Goal: Information Seeking & Learning: Check status

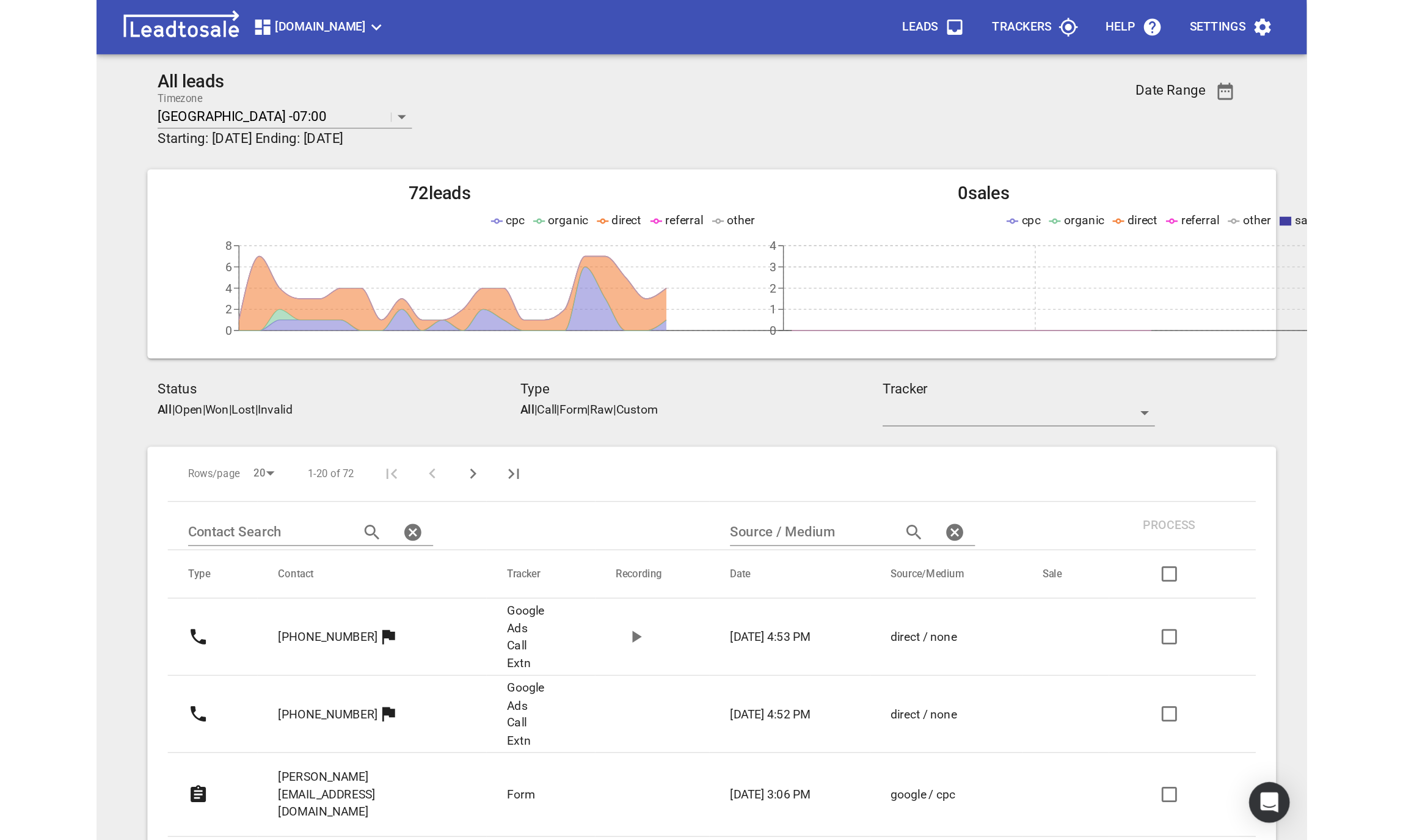
scroll to position [3, 0]
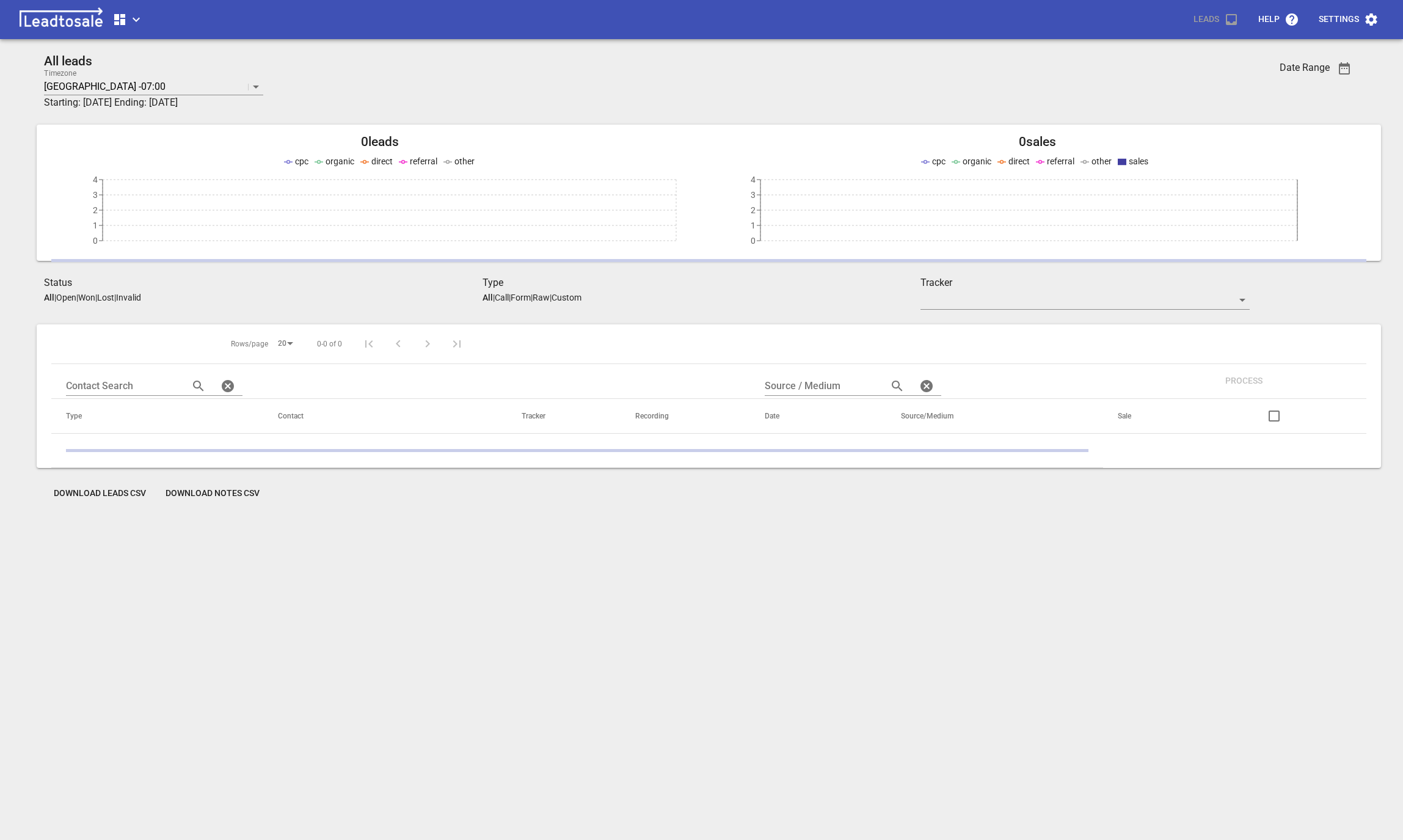
scroll to position [3, 0]
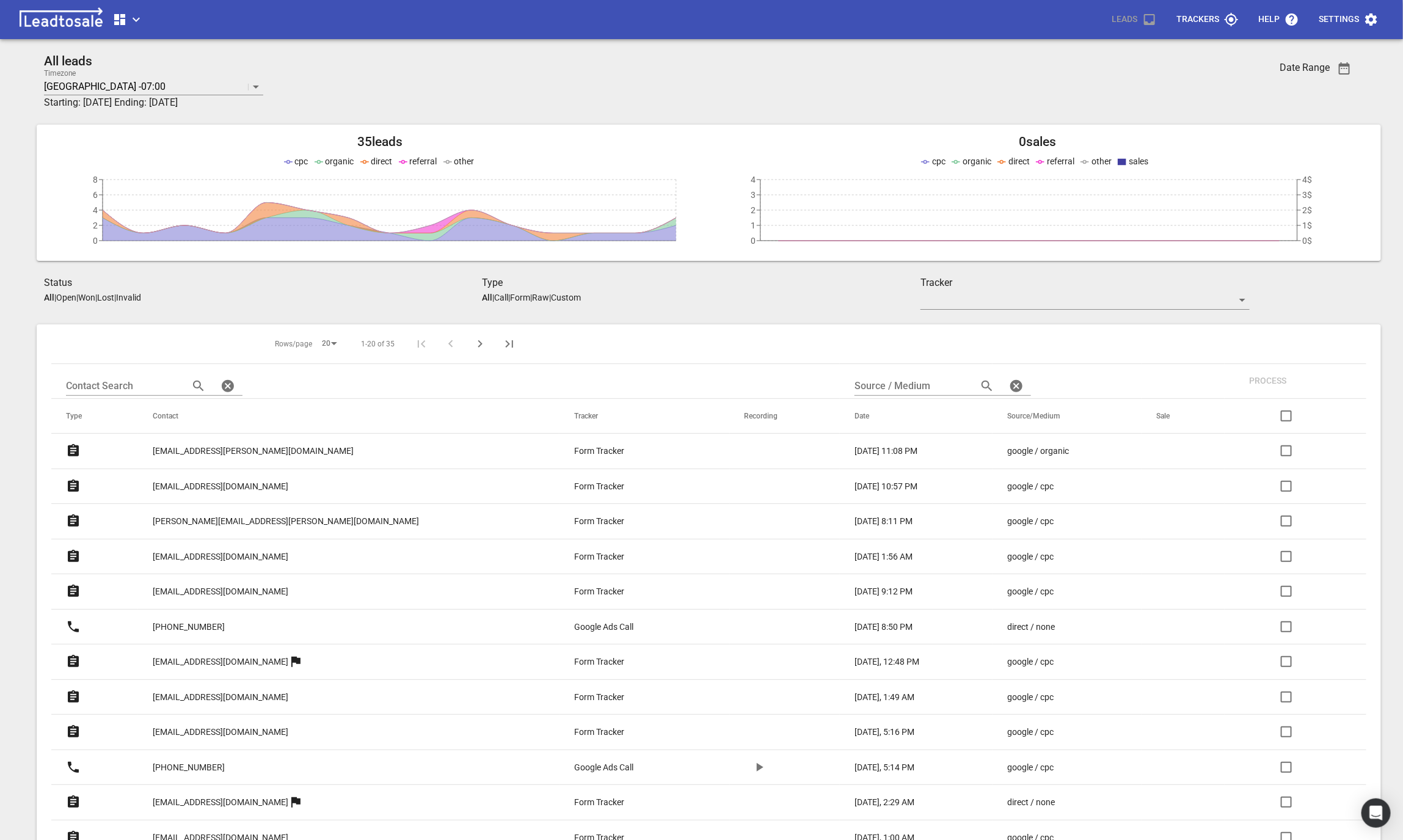
click at [190, 451] on p "catalina@matassa.co.nz" at bounding box center [253, 450] width 201 height 13
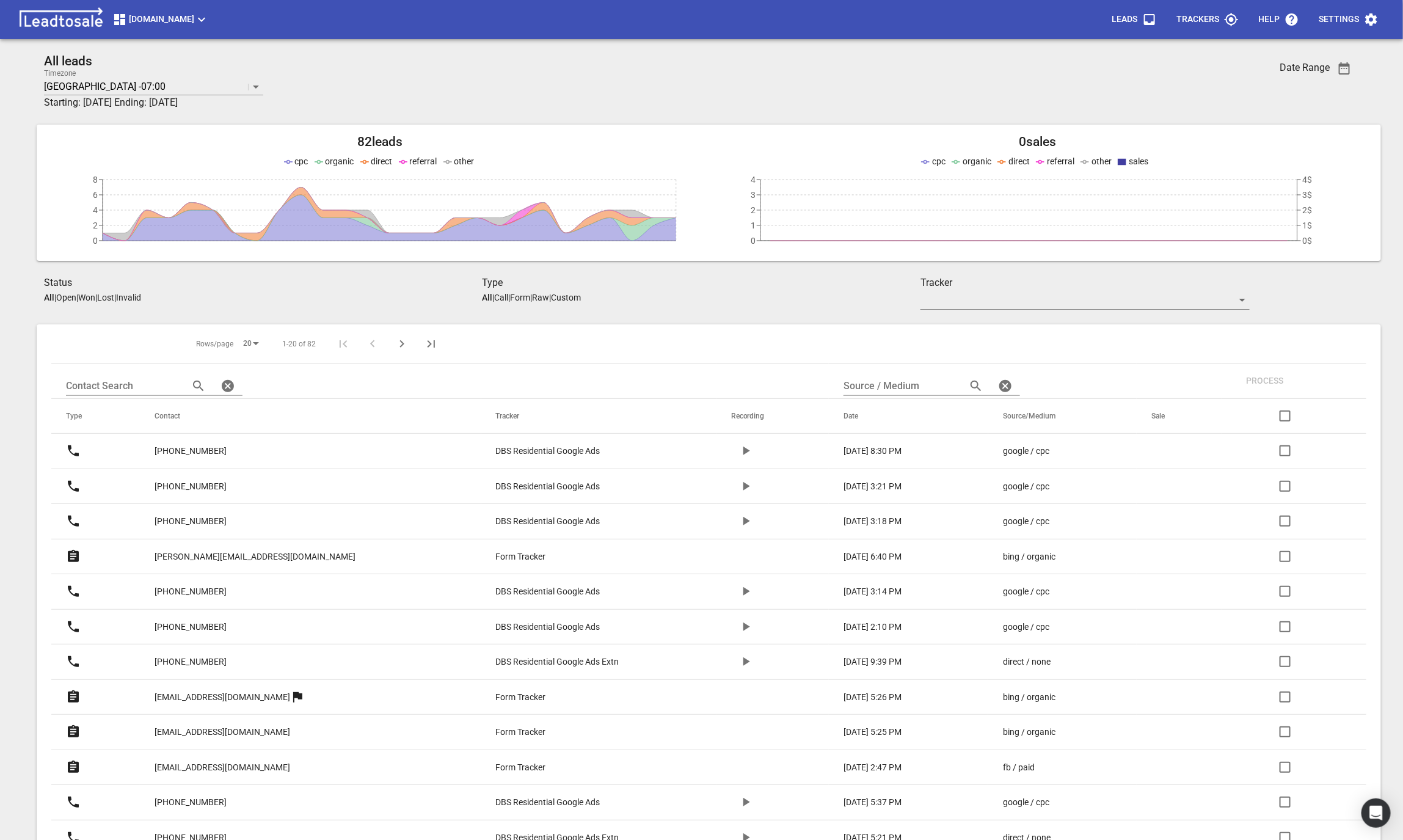
scroll to position [260, 0]
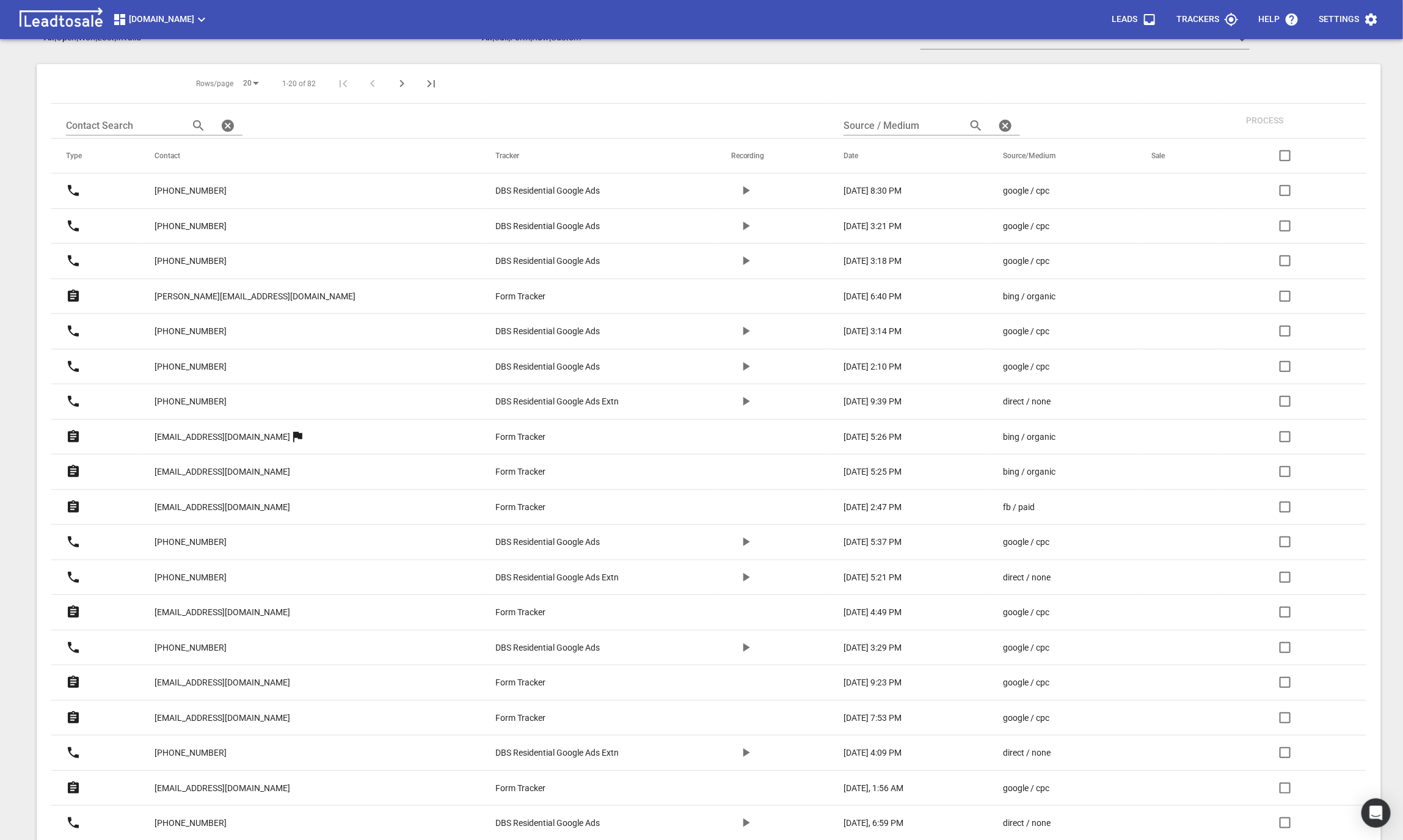
click at [243, 296] on p "[PERSON_NAME][EMAIL_ADDRESS][DOMAIN_NAME]" at bounding box center [255, 296] width 201 height 13
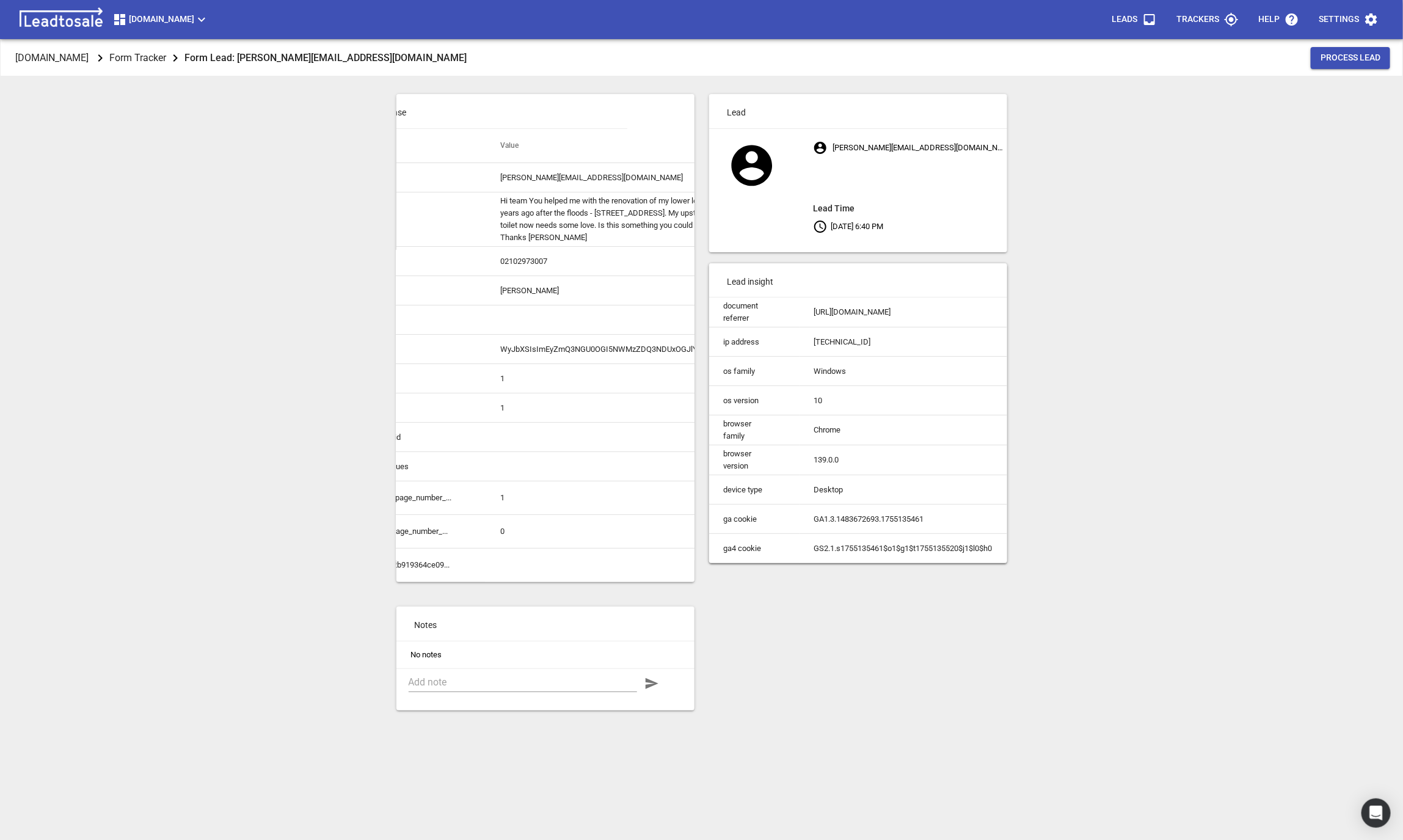
scroll to position [0, 135]
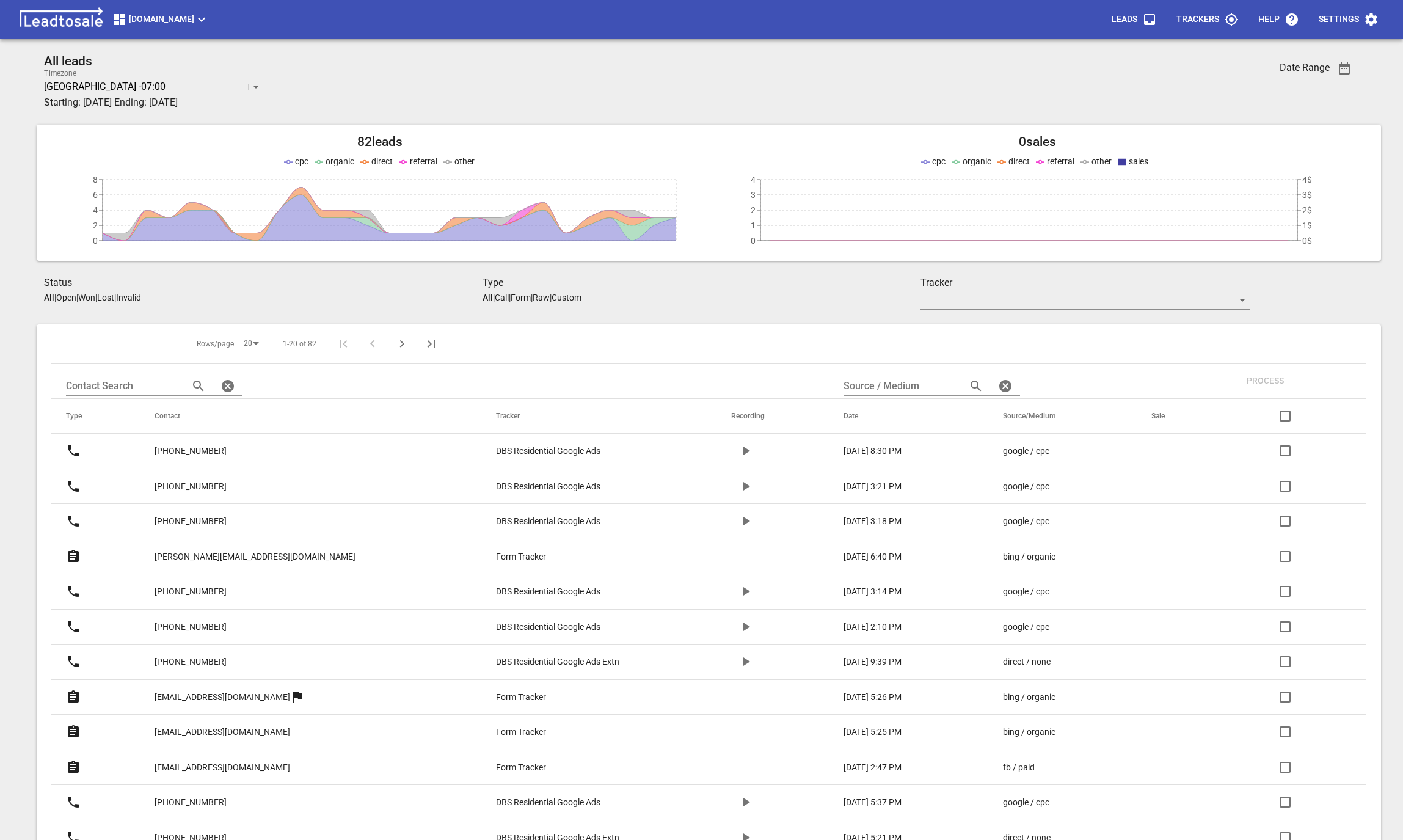
scroll to position [260, 0]
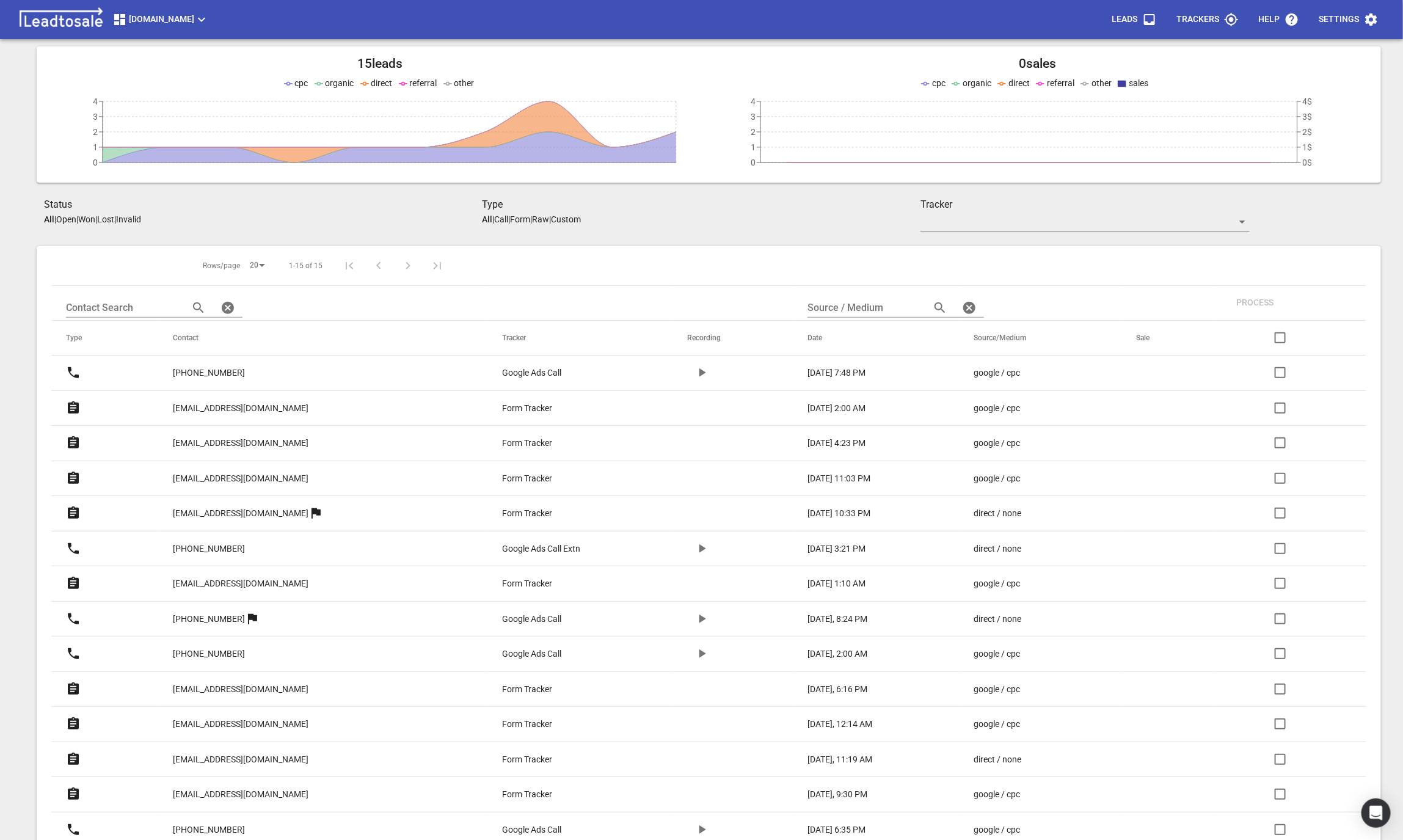
scroll to position [102, 0]
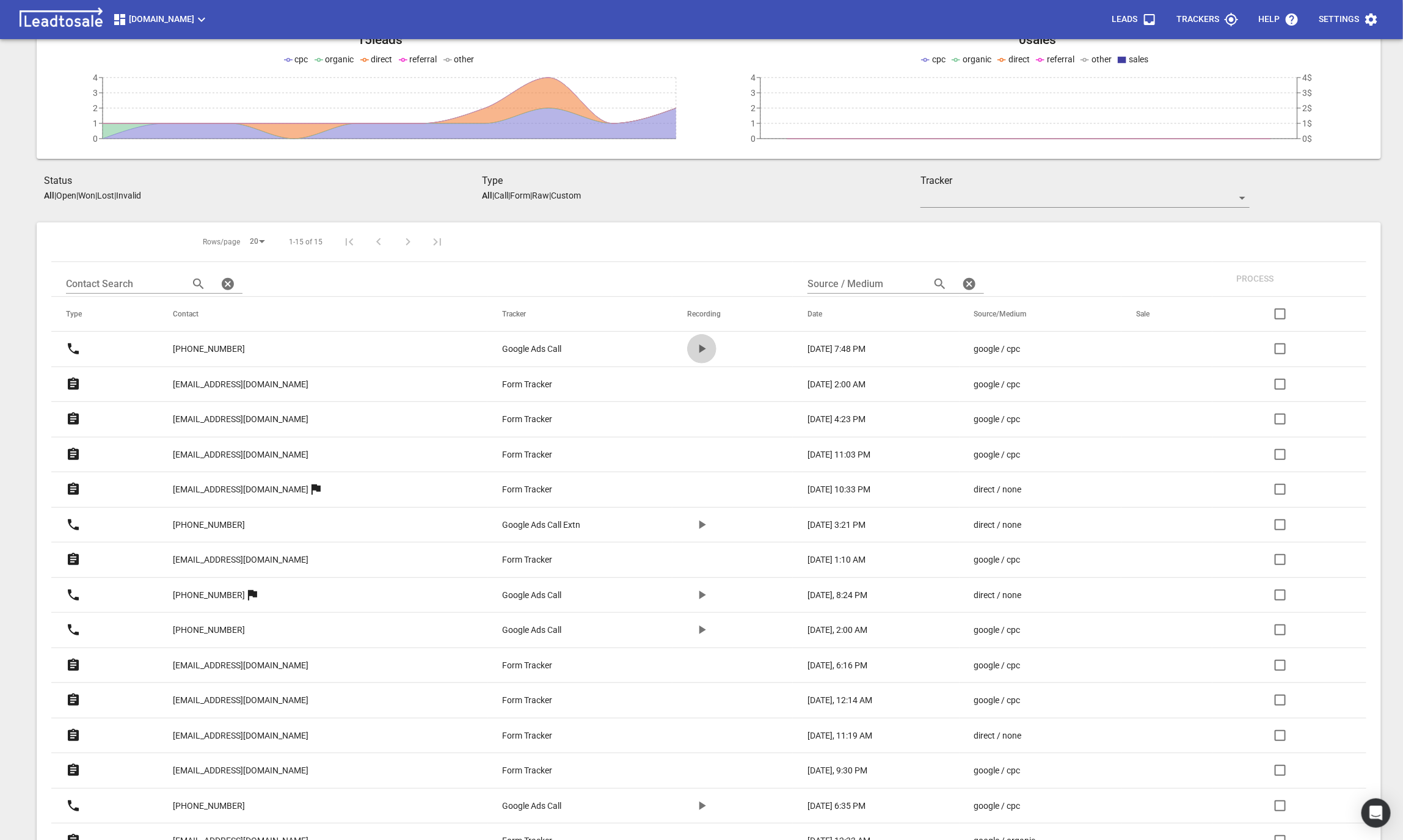
click at [694, 351] on icon "button" at bounding box center [702, 349] width 15 height 15
click at [225, 351] on p "+64220209724" at bounding box center [209, 349] width 72 height 13
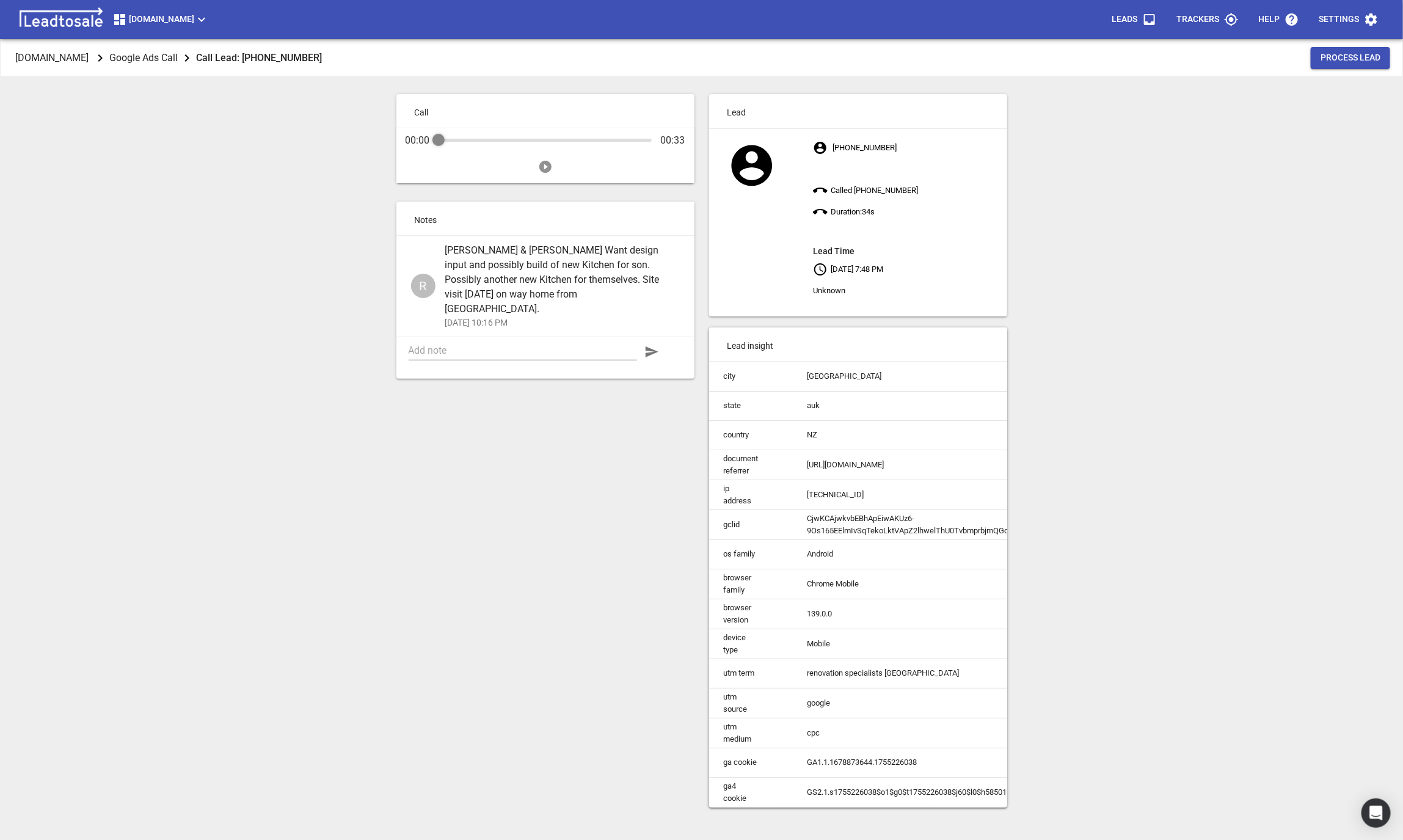
click at [544, 166] on icon "Play" at bounding box center [545, 167] width 12 height 12
click at [499, 258] on span "Barbara & Malcolm Birch Want design input and possibly build of new Kitchen for…" at bounding box center [558, 280] width 225 height 74
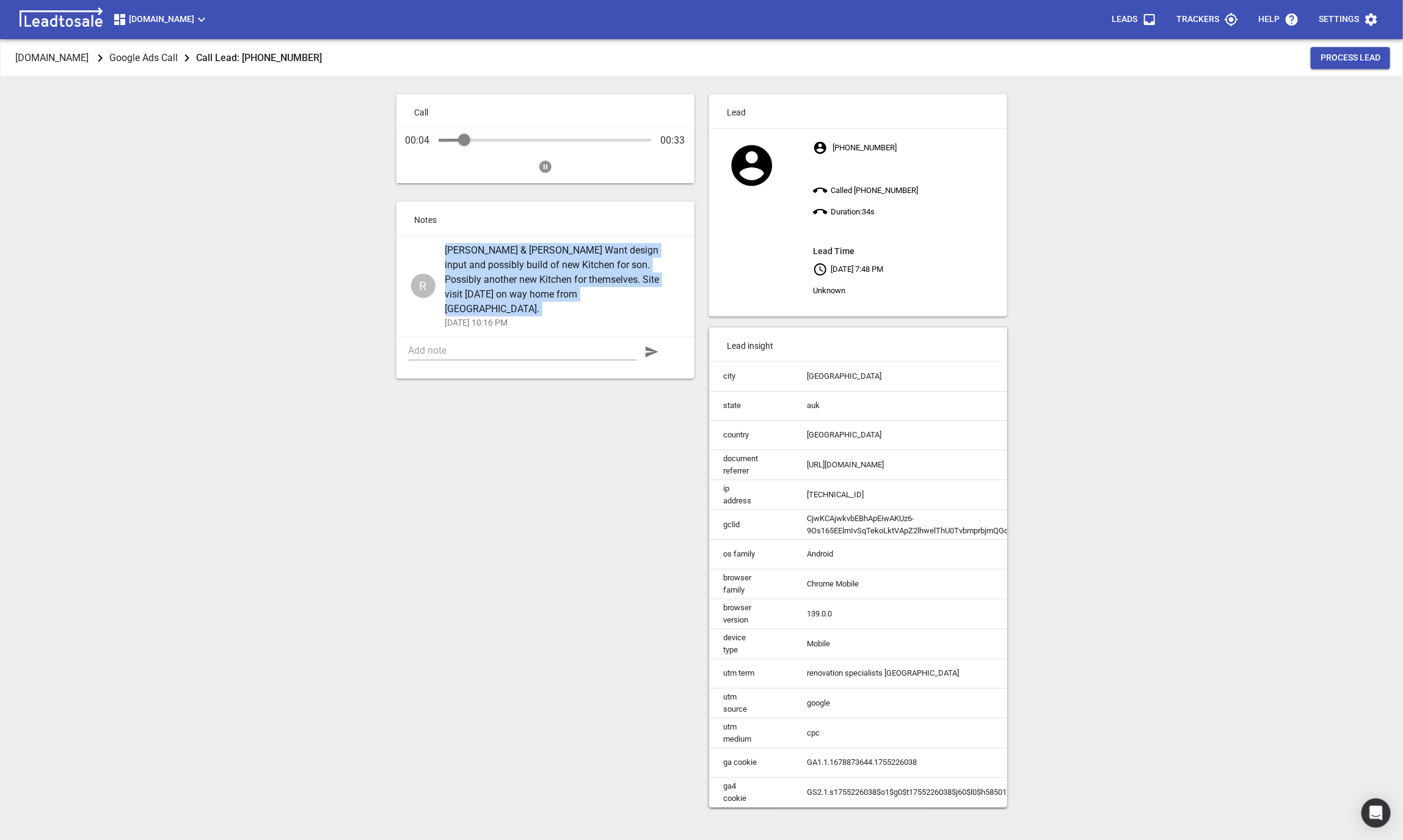
click at [499, 258] on span "Barbara & Malcolm Birch Want design input and possibly build of new Kitchen for…" at bounding box center [558, 280] width 225 height 74
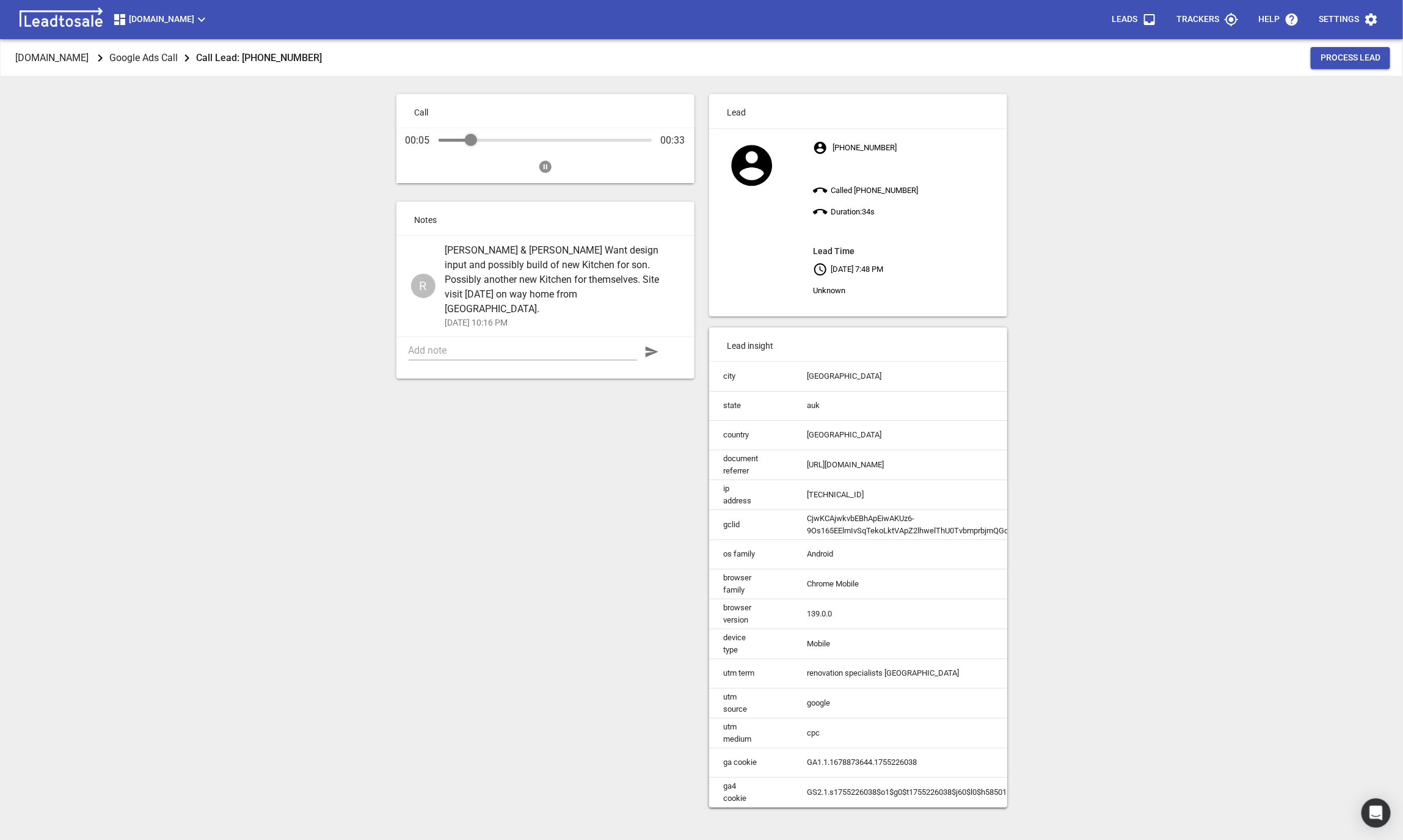
click at [499, 258] on span "Barbara & Malcolm Birch Want design input and possibly build of new Kitchen for…" at bounding box center [558, 280] width 225 height 74
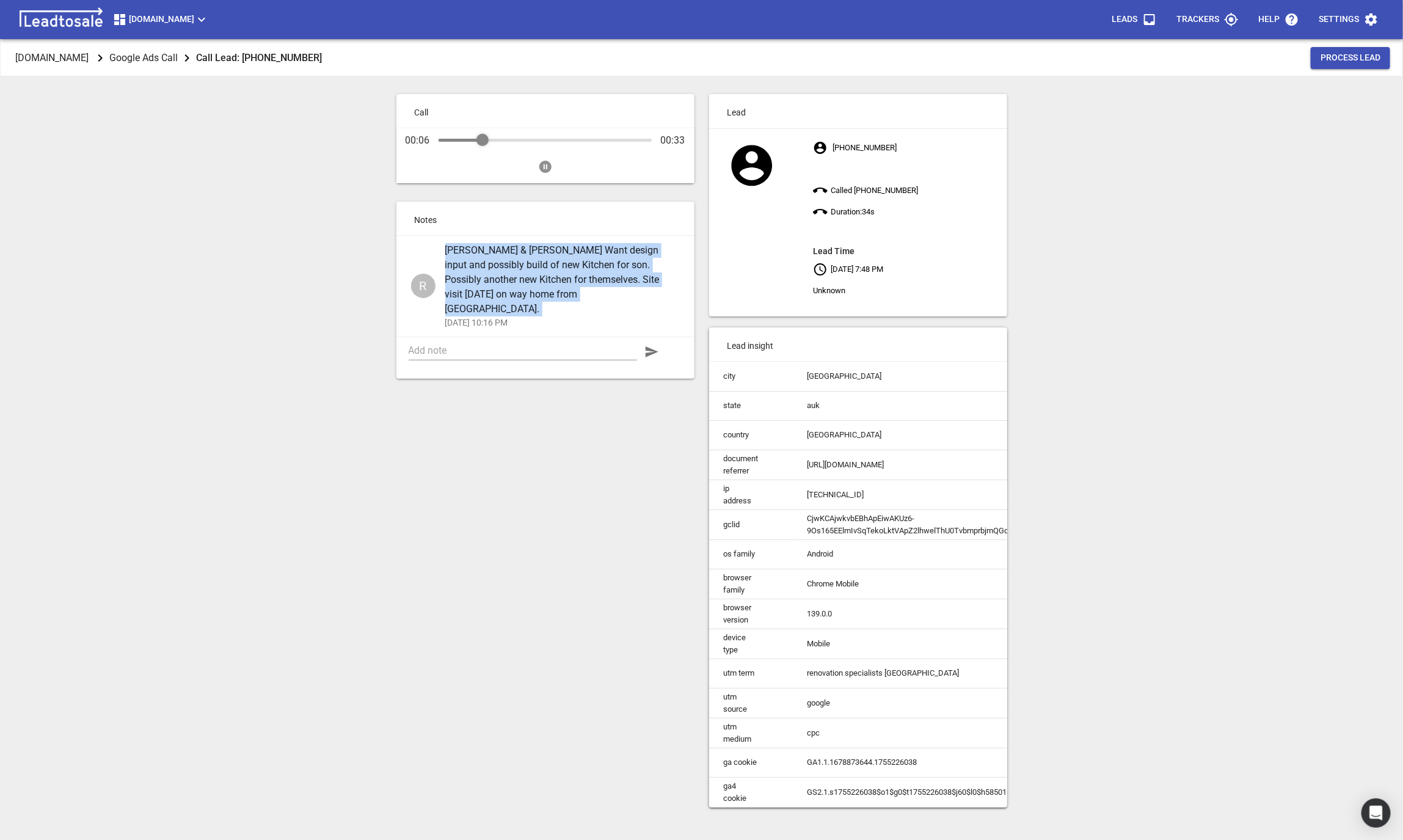
click at [499, 258] on span "Barbara & Malcolm Birch Want design input and possibly build of new Kitchen for…" at bounding box center [558, 280] width 225 height 74
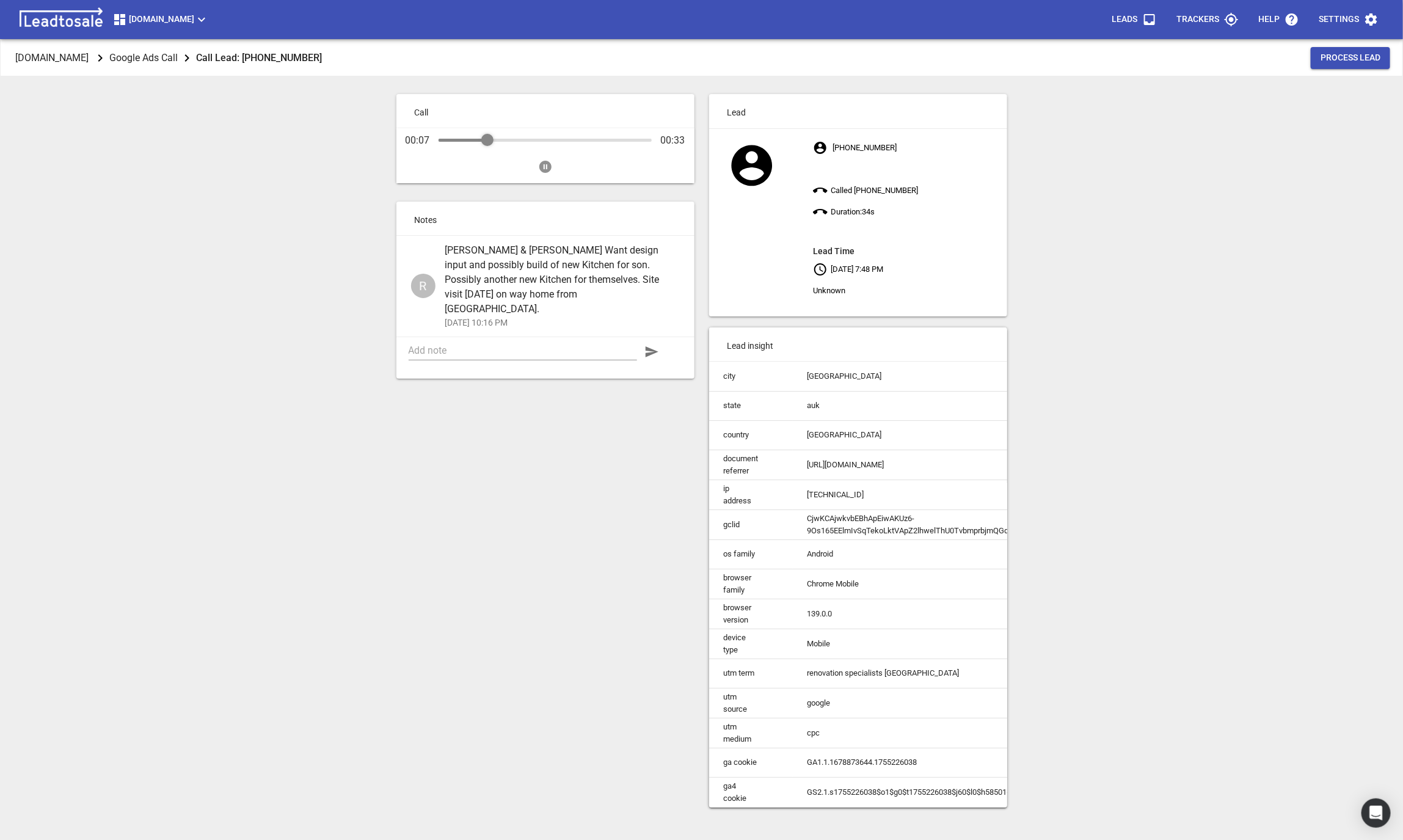
click at [499, 258] on span "Barbara & Malcolm Birch Want design input and possibly build of new Kitchen for…" at bounding box center [558, 280] width 225 height 74
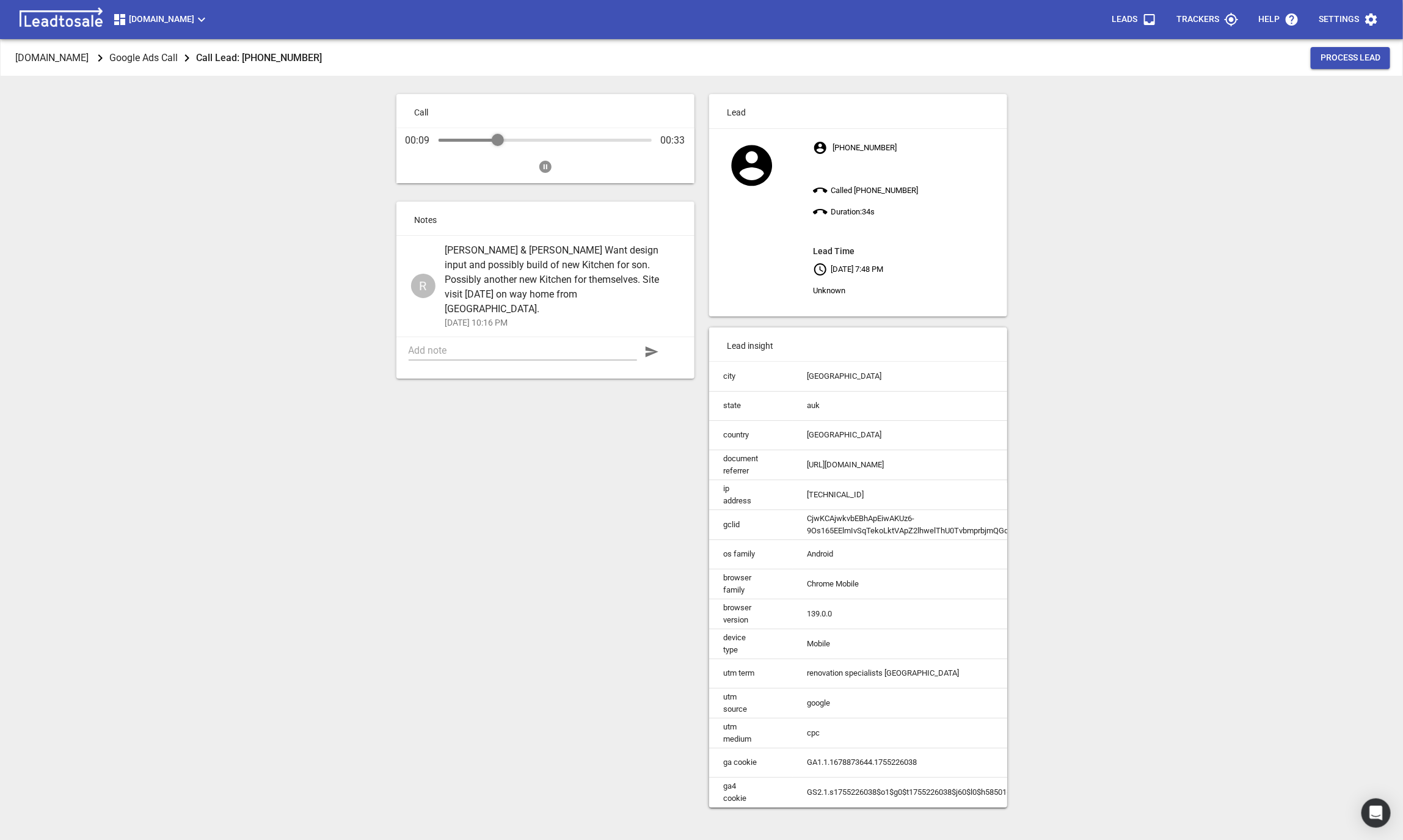
click at [499, 258] on span "Barbara & Malcolm Birch Want design input and possibly build of new Kitchen for…" at bounding box center [558, 280] width 225 height 74
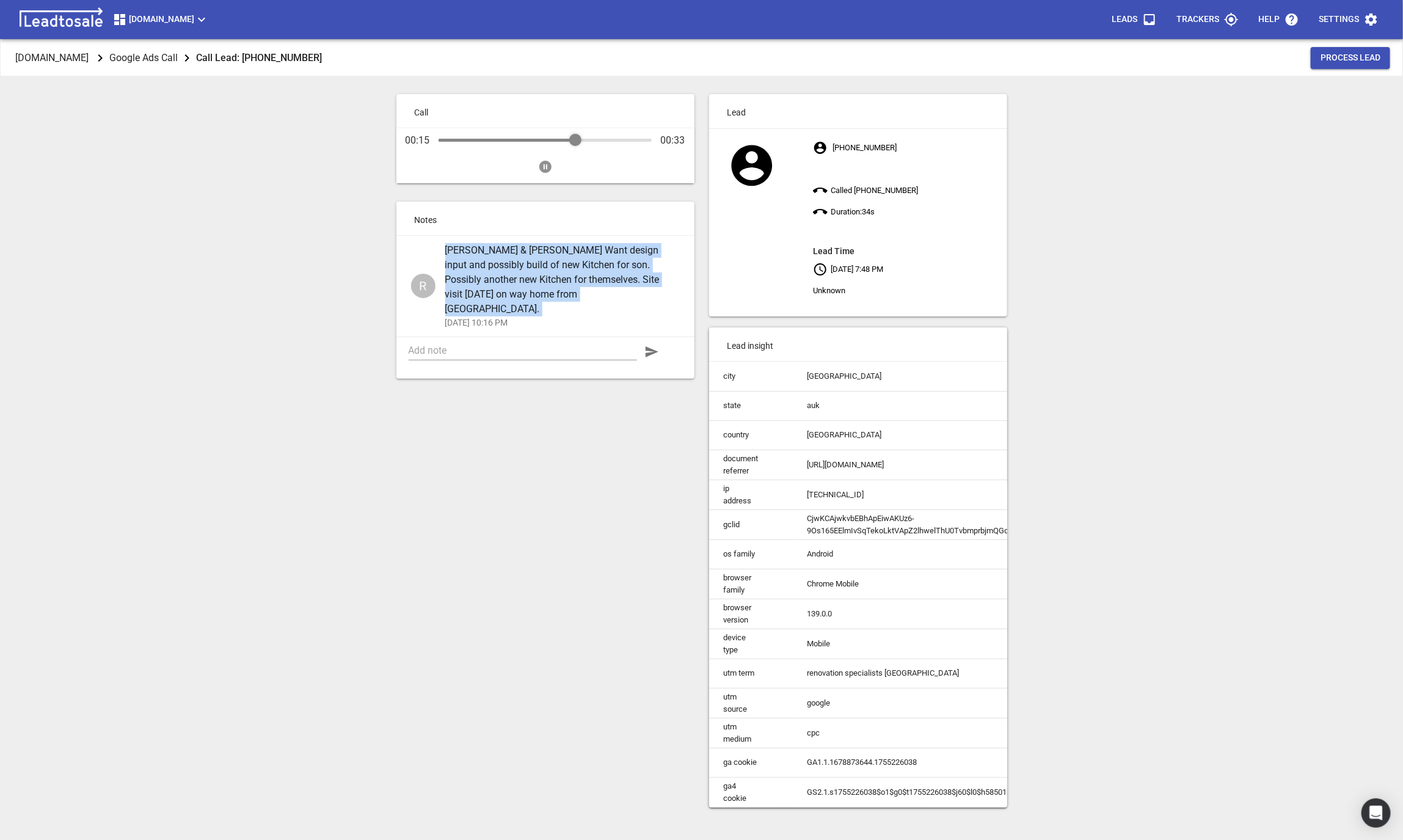
click at [575, 138] on div "Audio Progress Control" at bounding box center [545, 140] width 213 height 12
click at [550, 164] on icon "Pause" at bounding box center [545, 167] width 12 height 12
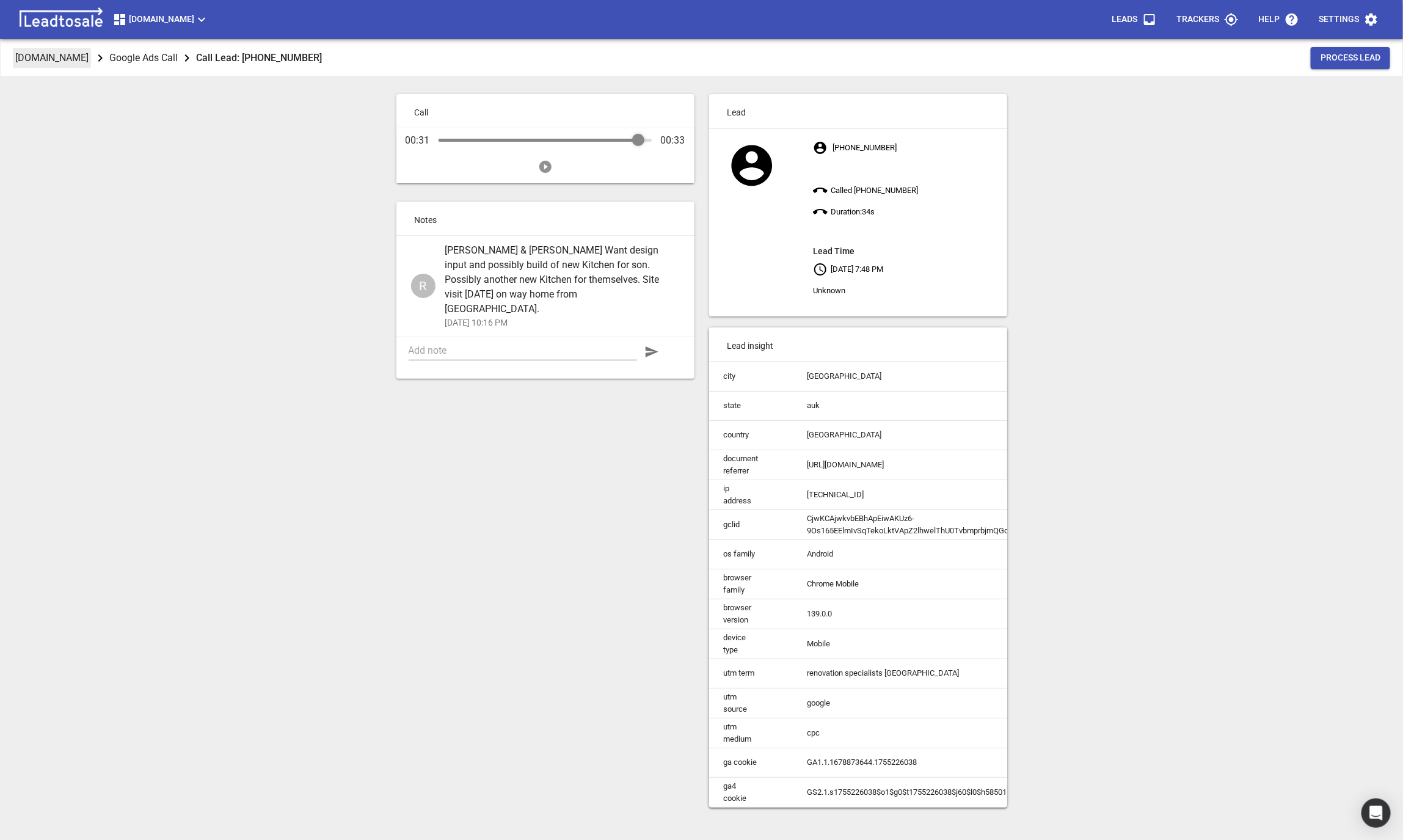
click at [17, 53] on p "[DOMAIN_NAME]" at bounding box center [52, 57] width 74 height 14
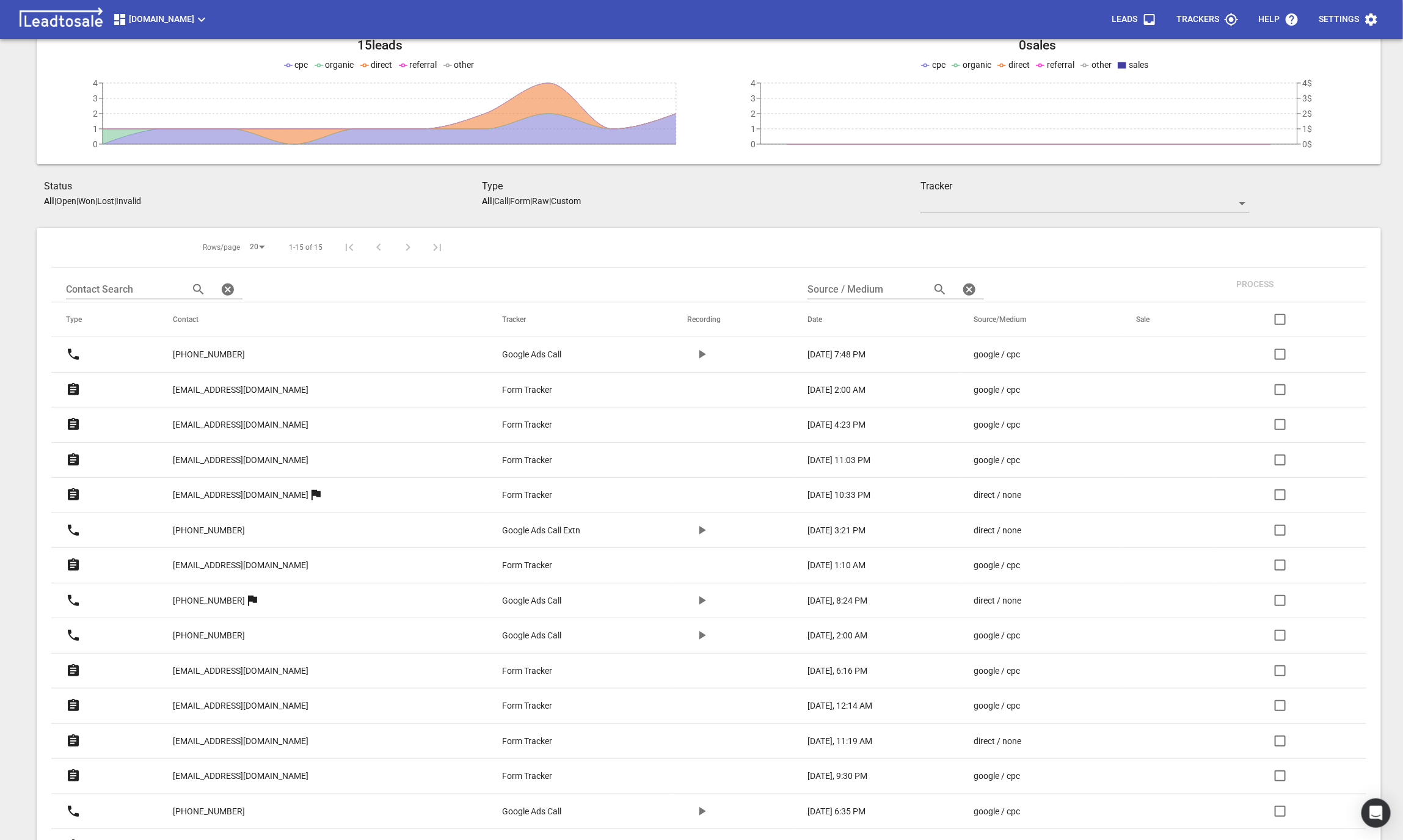
scroll to position [174, 0]
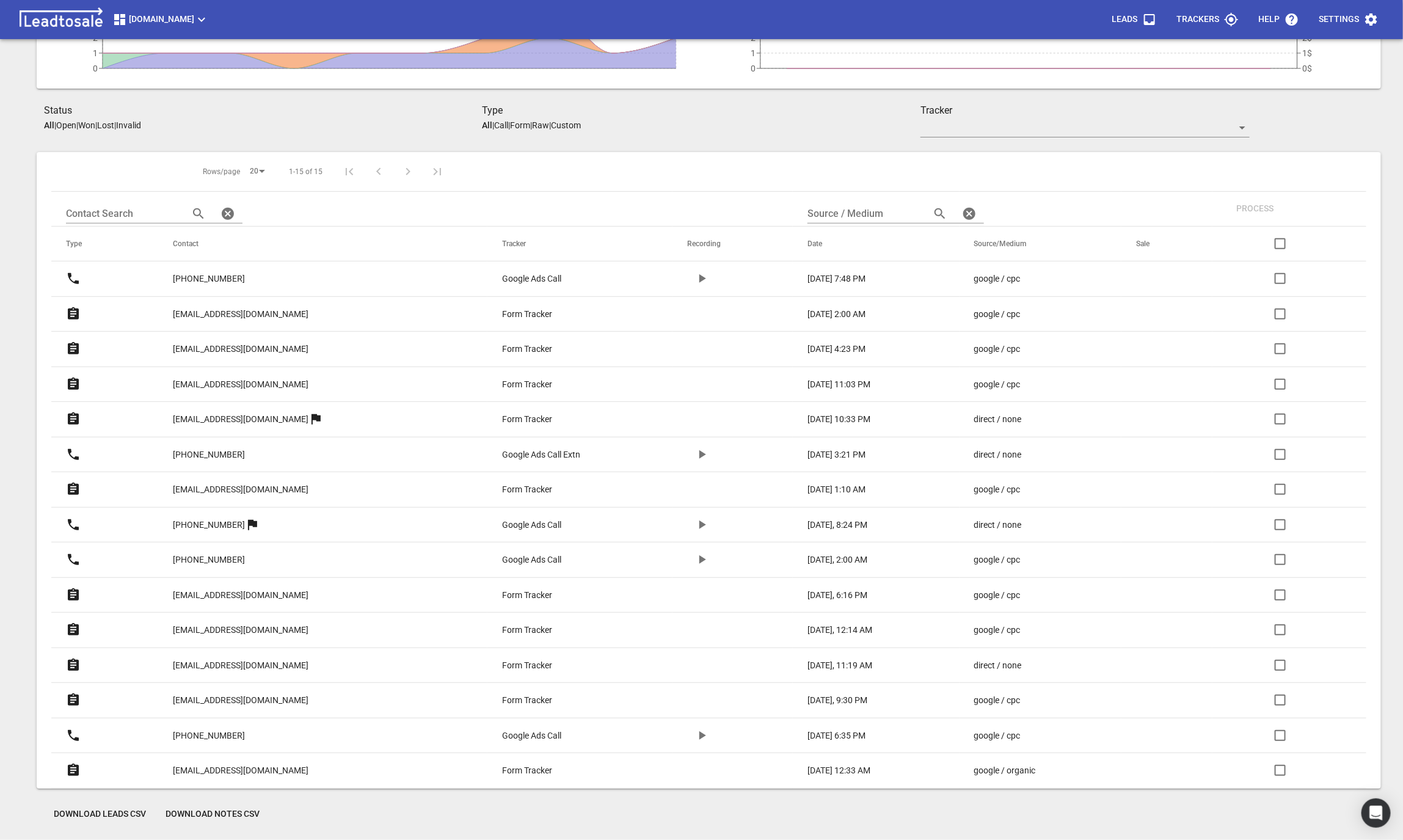
click at [227, 308] on p "[EMAIL_ADDRESS][DOMAIN_NAME]" at bounding box center [241, 314] width 135 height 13
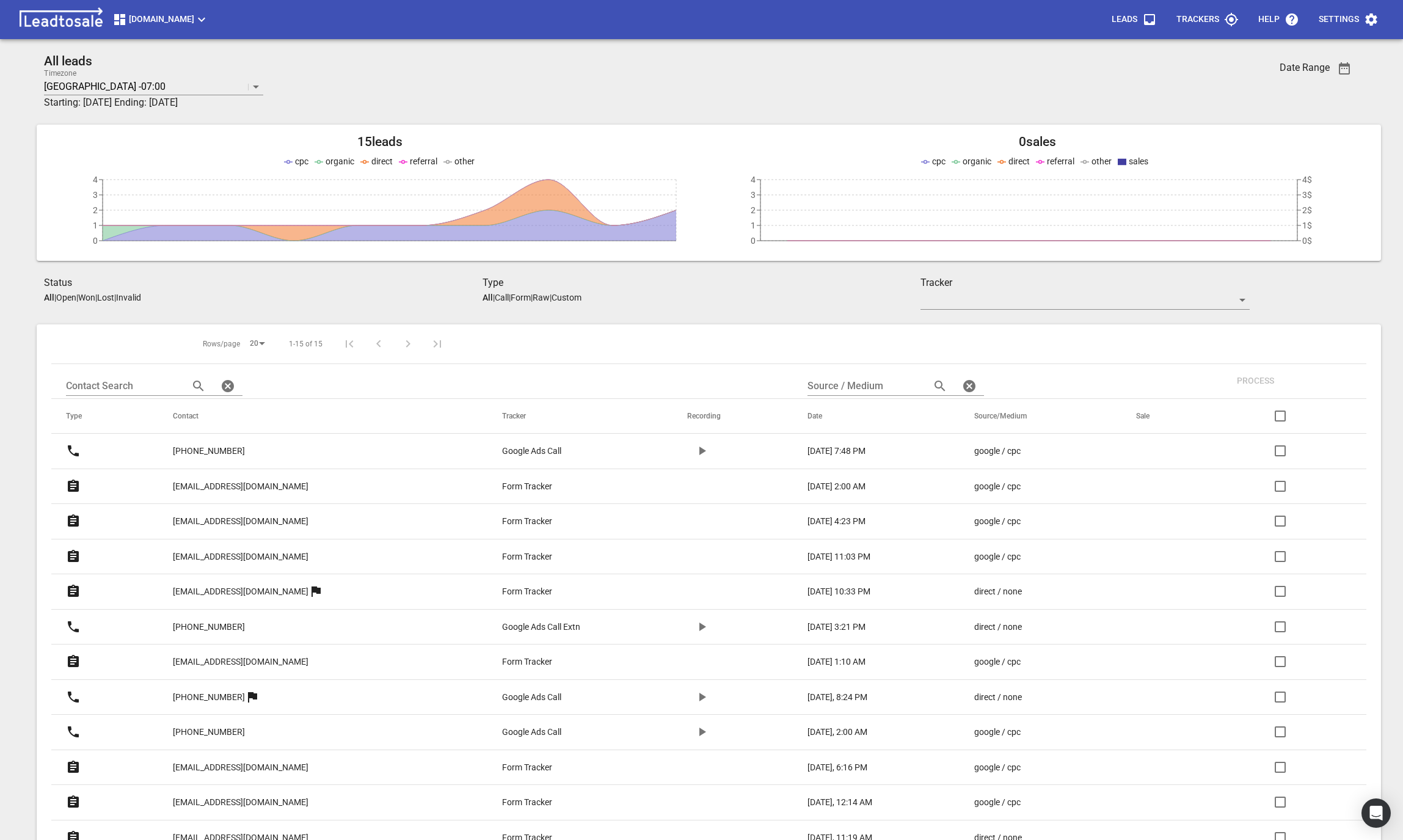
scroll to position [174, 0]
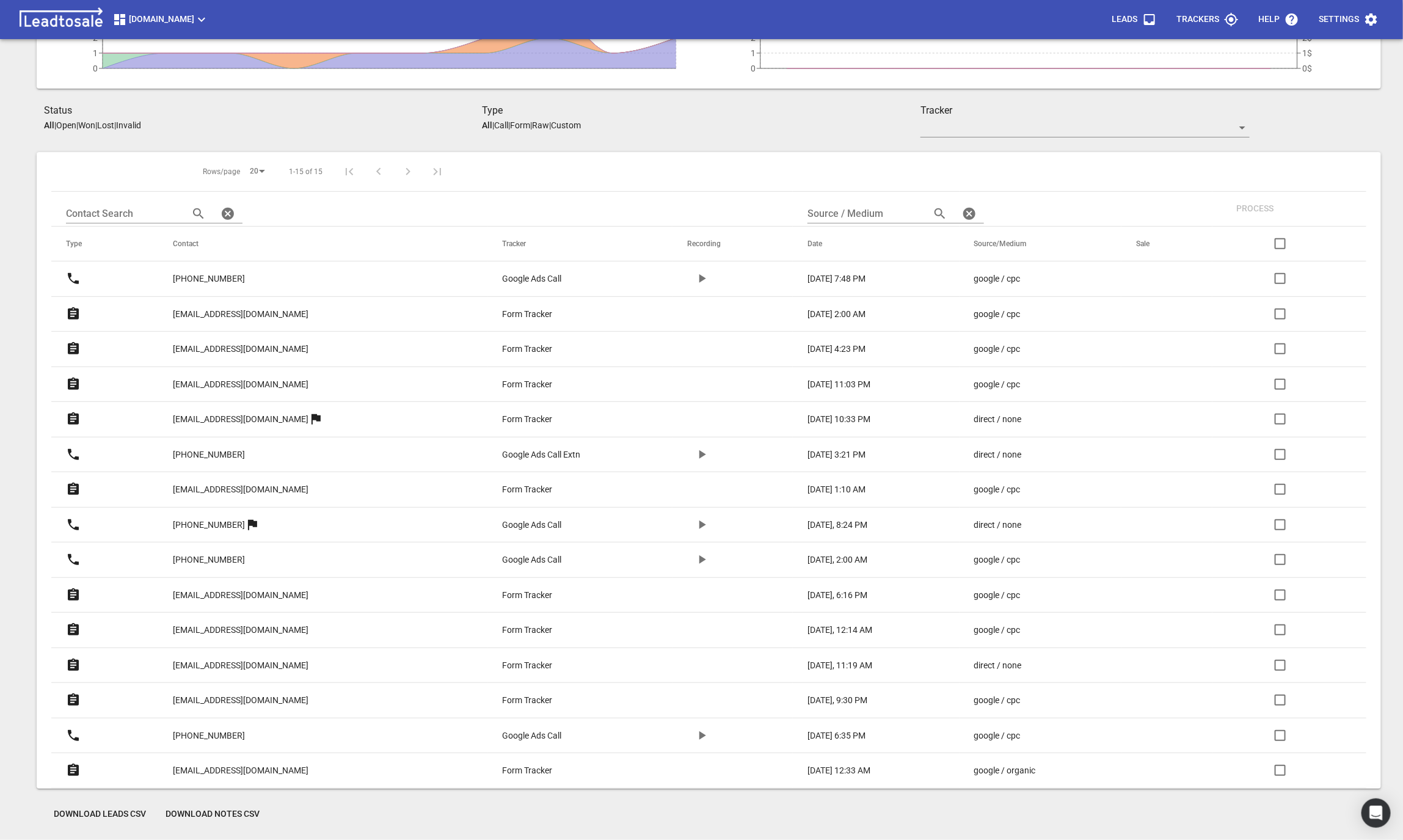
click at [226, 343] on p "[EMAIL_ADDRESS][DOMAIN_NAME]" at bounding box center [241, 349] width 135 height 13
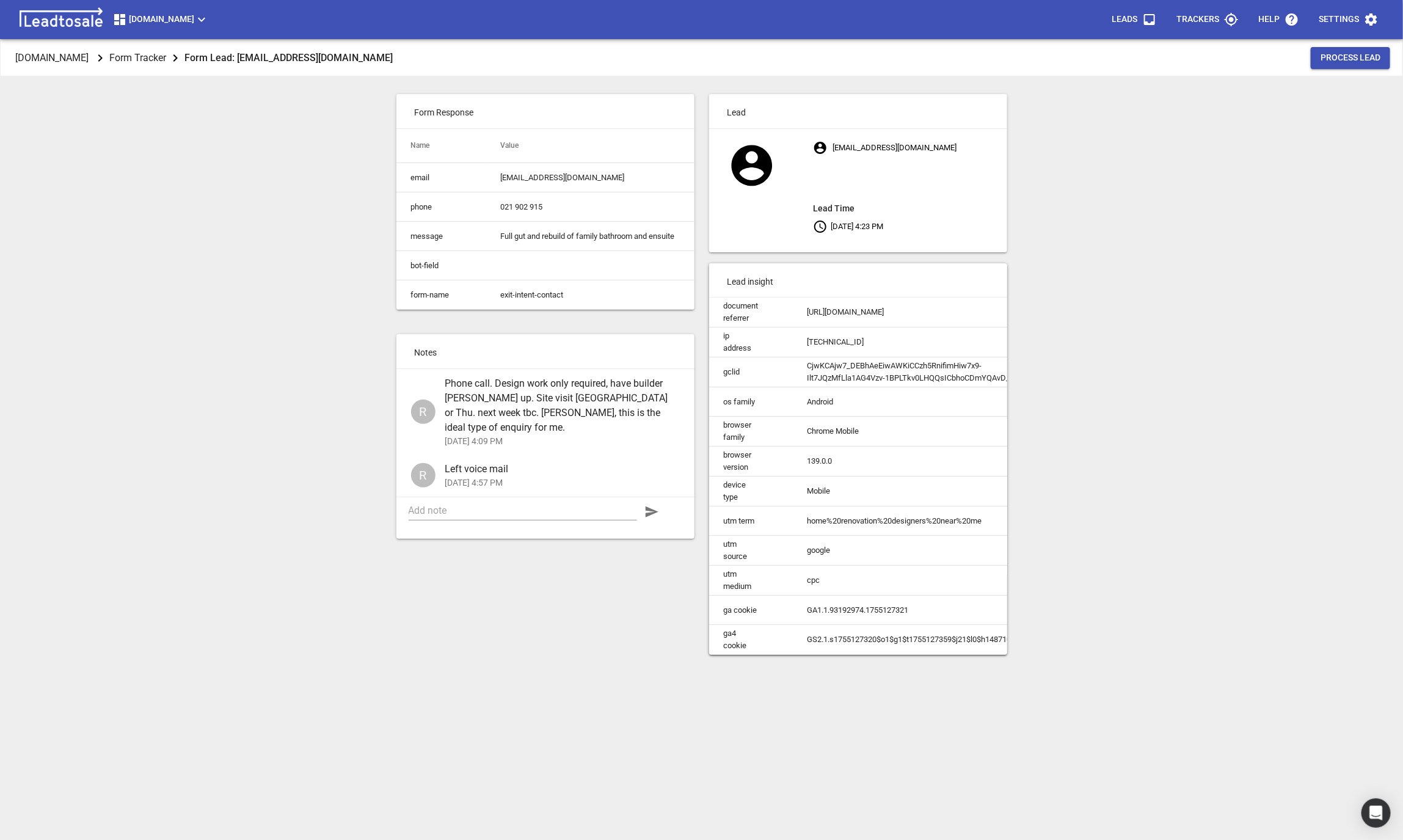
click at [247, 427] on div "[DOMAIN_NAME] Form Tracker Form Lead: [EMAIL_ADDRESS][DOMAIN_NAME] Process Lead…" at bounding box center [702, 459] width 1393 height 840
click at [474, 505] on textarea at bounding box center [523, 511] width 228 height 12
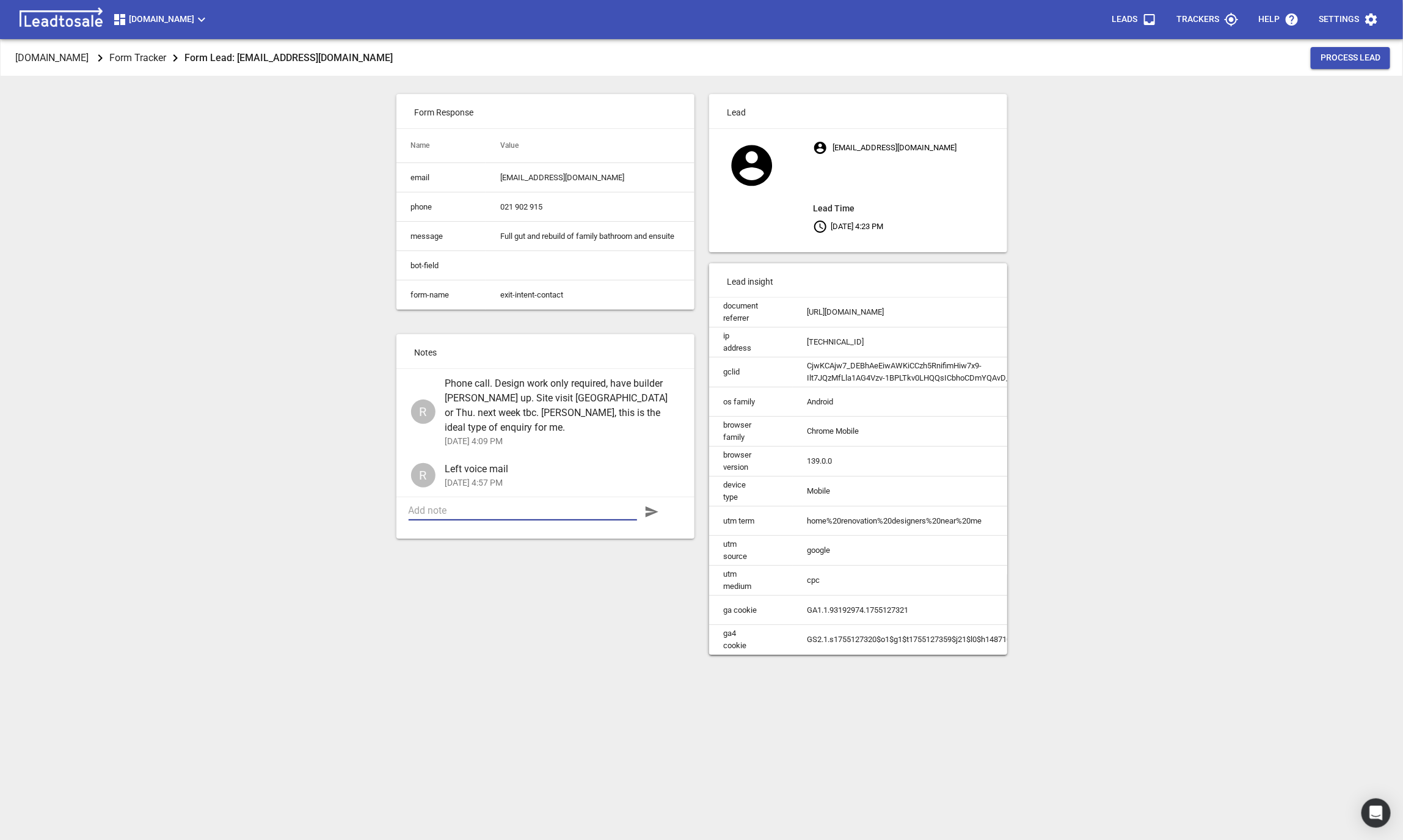
click at [439, 581] on div "Form Response Name Value email treadys@xtra.co.nz phone 021 902 915 message Ful…" at bounding box center [545, 375] width 313 height 575
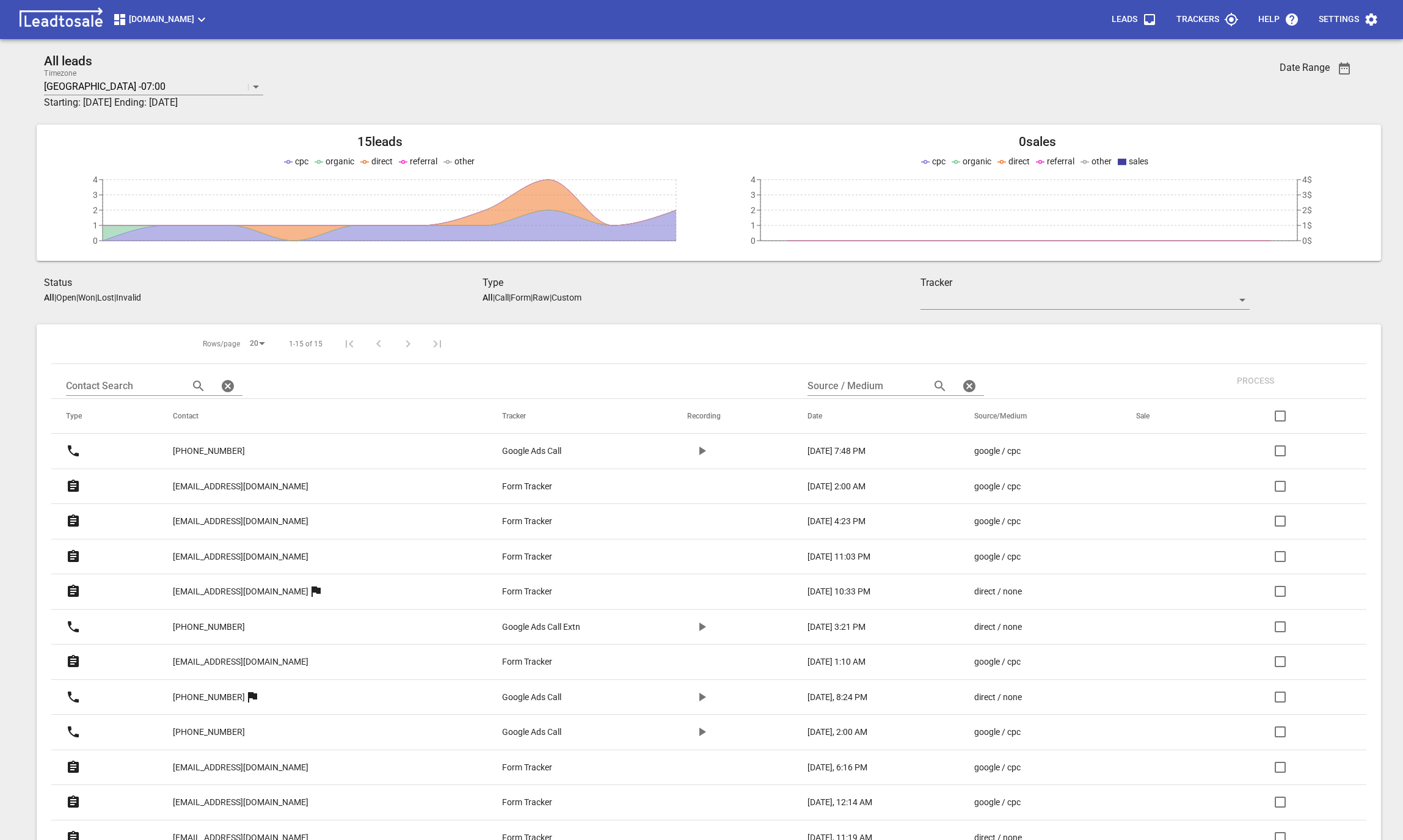
scroll to position [174, 0]
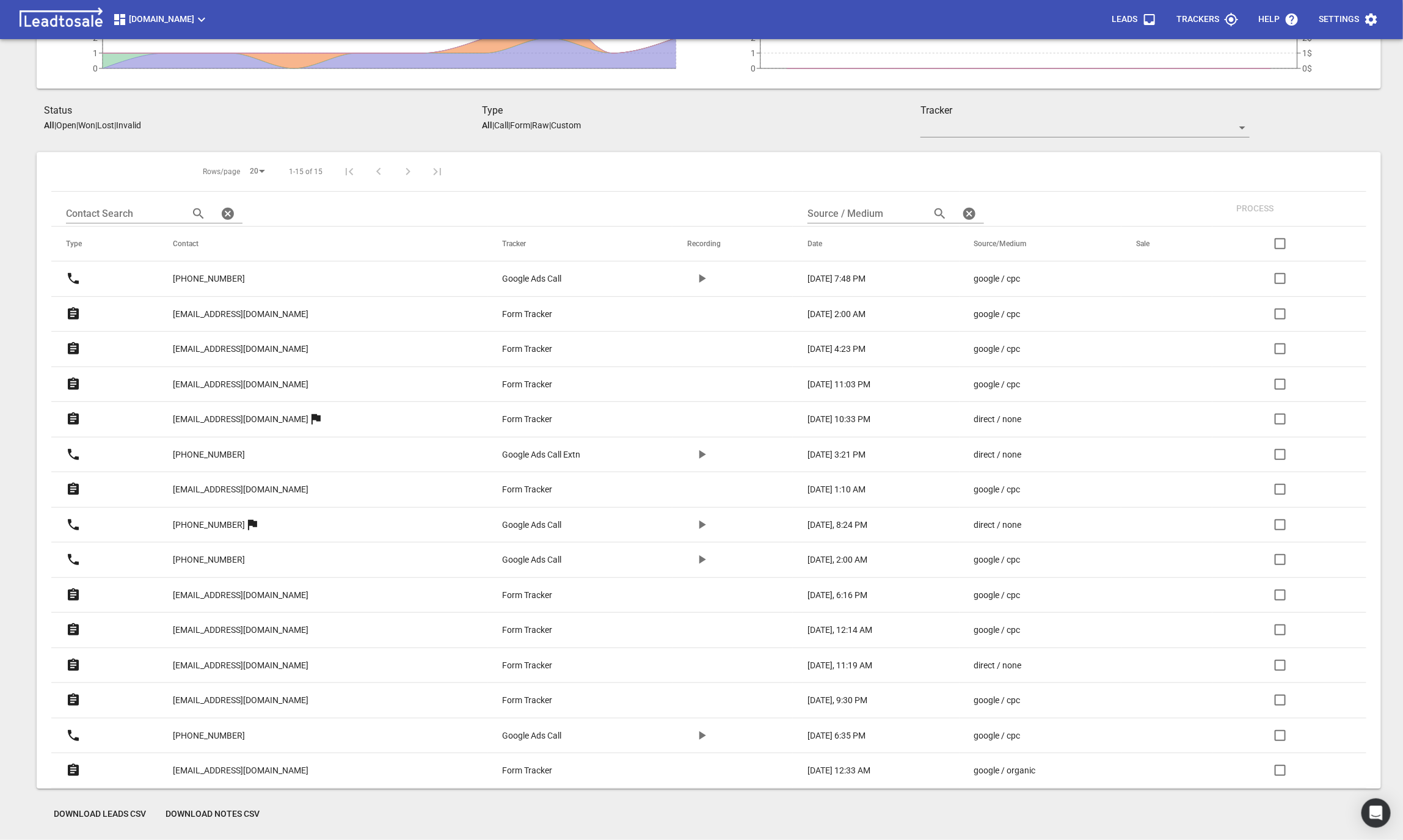
click at [233, 352] on p "[EMAIL_ADDRESS][DOMAIN_NAME]" at bounding box center [241, 349] width 135 height 13
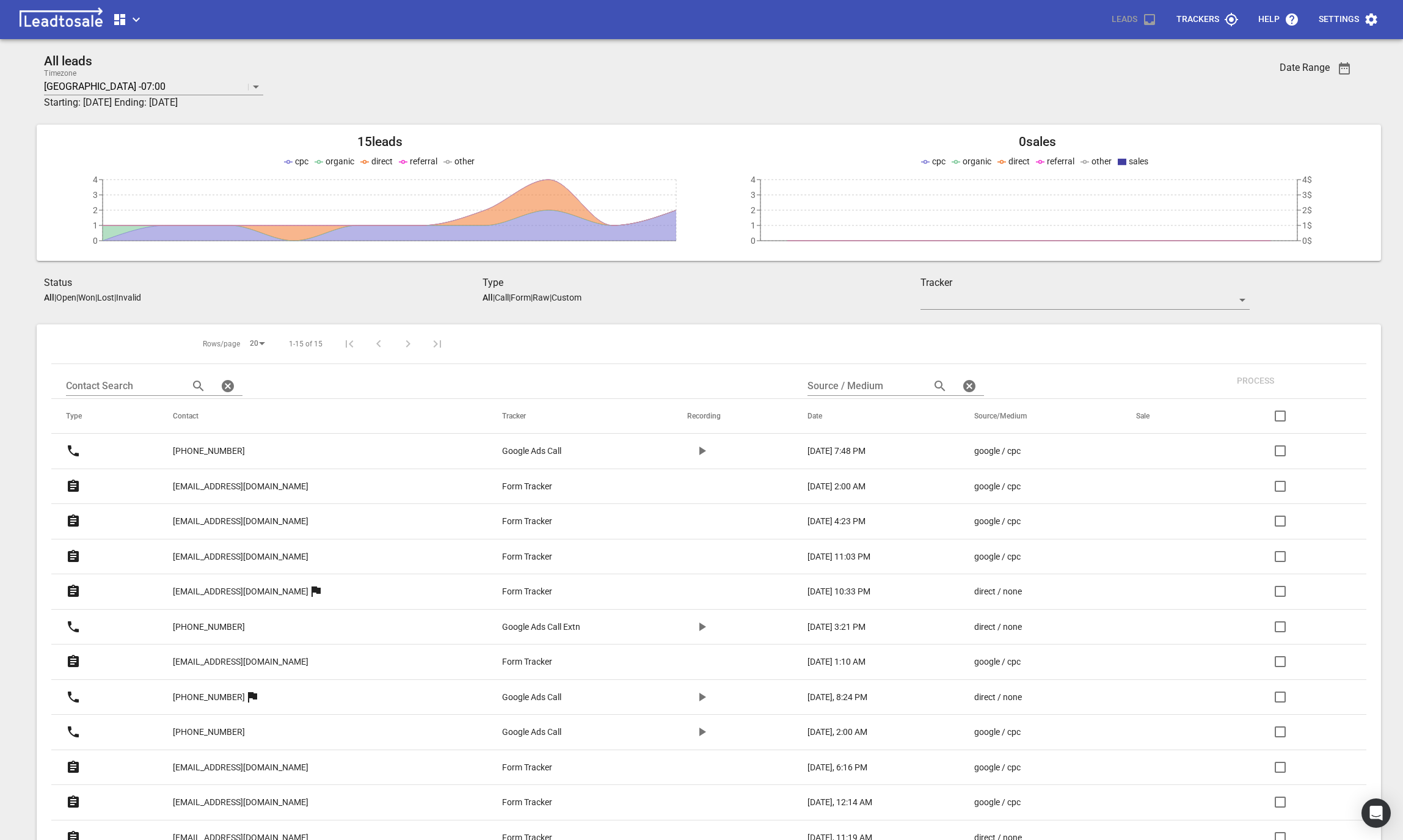
scroll to position [174, 0]
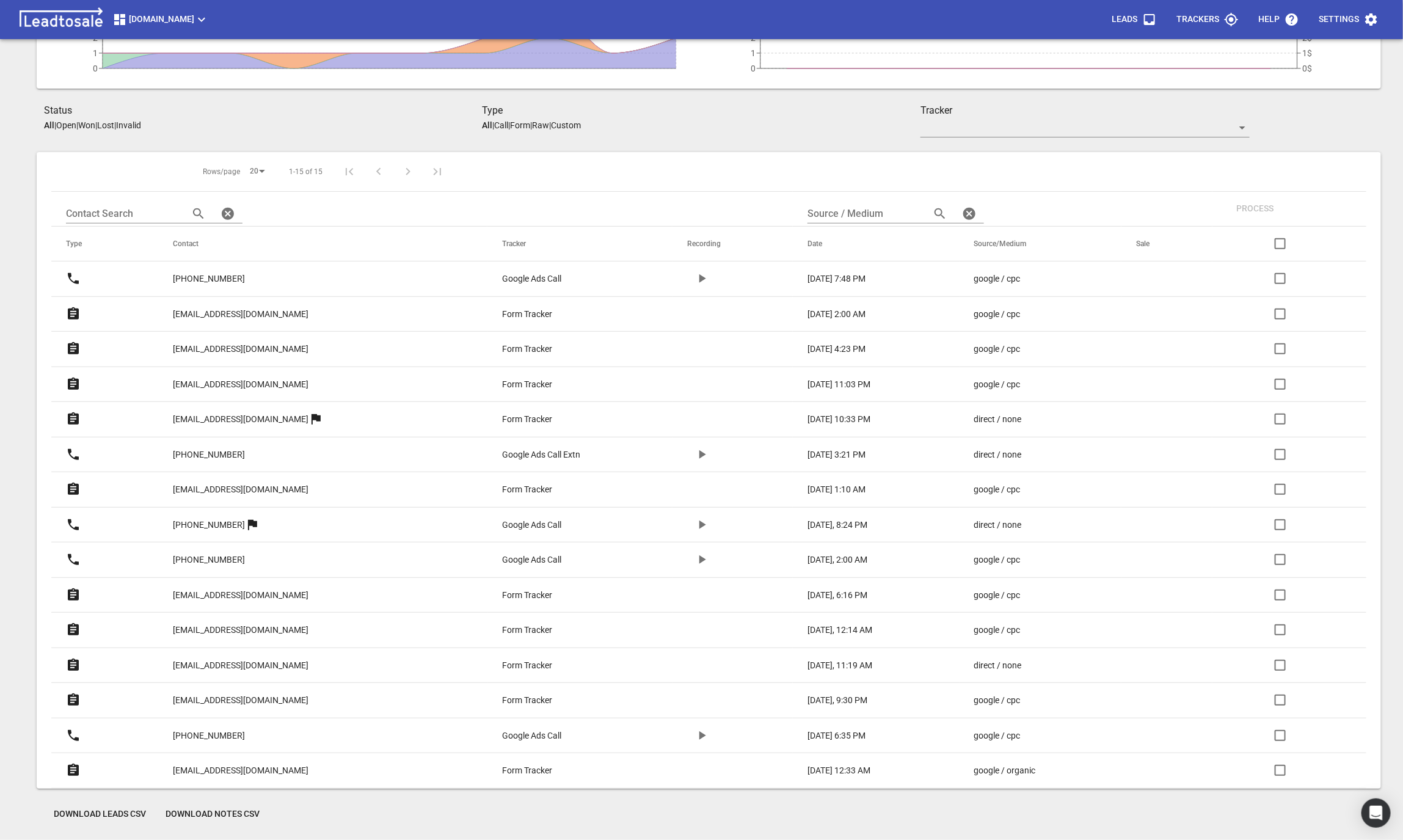
click at [236, 375] on link "[EMAIL_ADDRESS][DOMAIN_NAME]" at bounding box center [241, 384] width 135 height 30
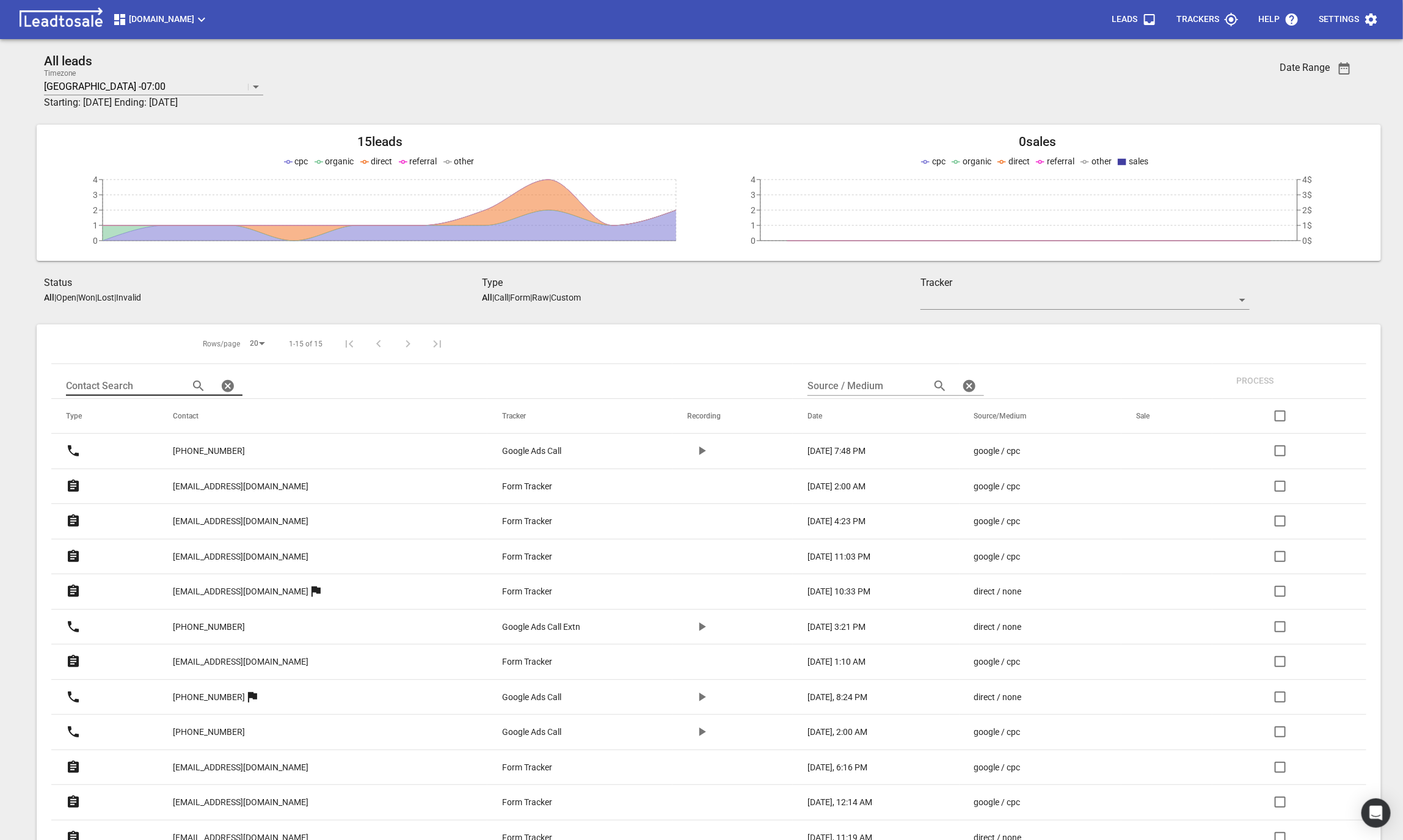
click at [221, 385] on icon "button" at bounding box center [228, 386] width 15 height 15
click at [217, 297] on div "Status All | Open | Won | Lost | Invalid" at bounding box center [263, 290] width 439 height 29
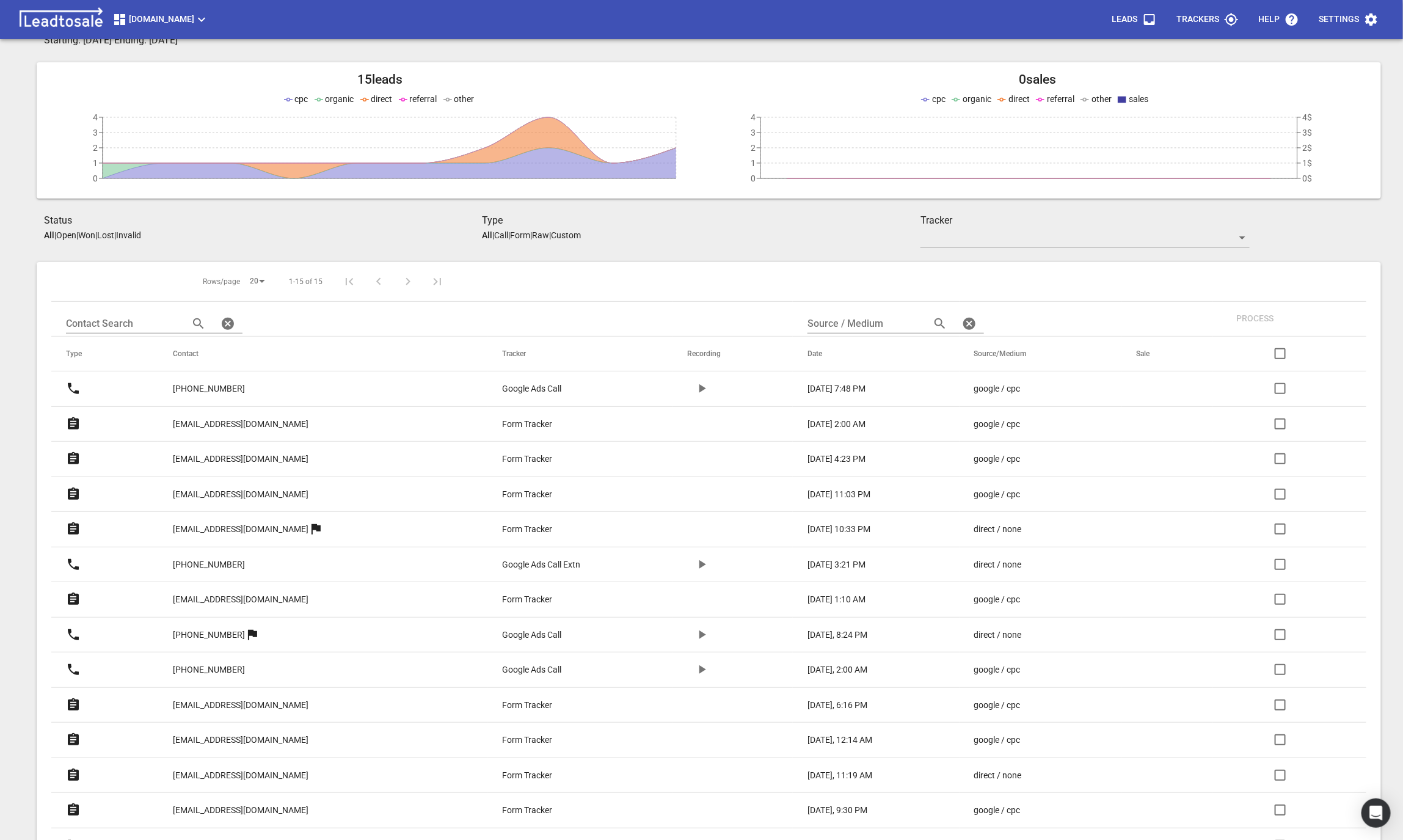
scroll to position [166, 0]
